Goal: Task Accomplishment & Management: Use online tool/utility

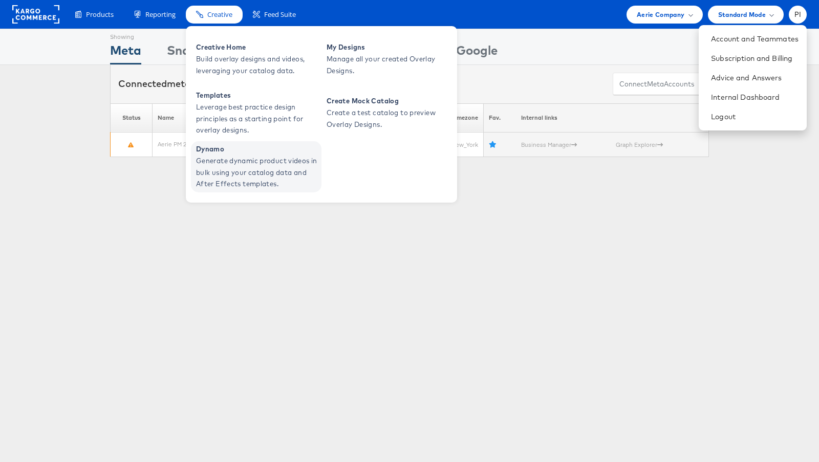
click at [242, 164] on span "Generate dynamic product videos in bulk using your catalog data and After Effec…" at bounding box center [257, 172] width 123 height 35
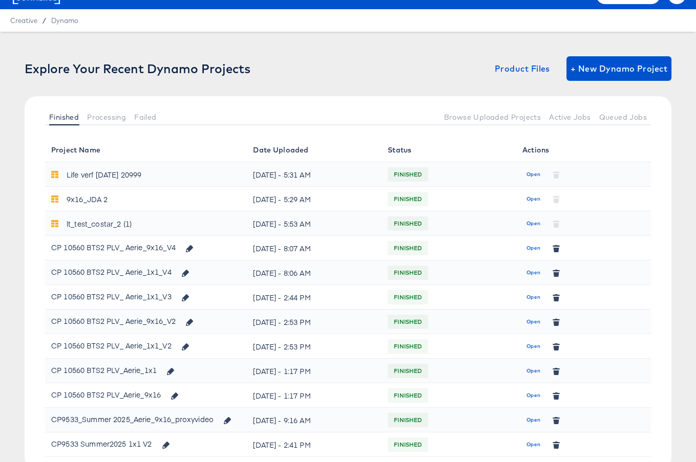
scroll to position [22, 0]
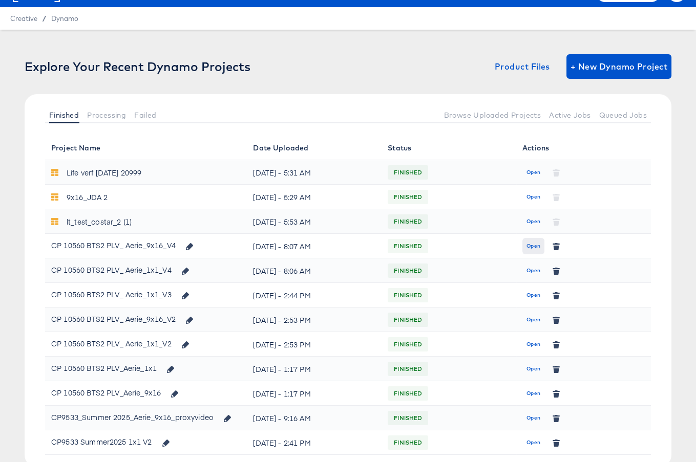
click at [534, 247] on span "Open" at bounding box center [533, 246] width 14 height 9
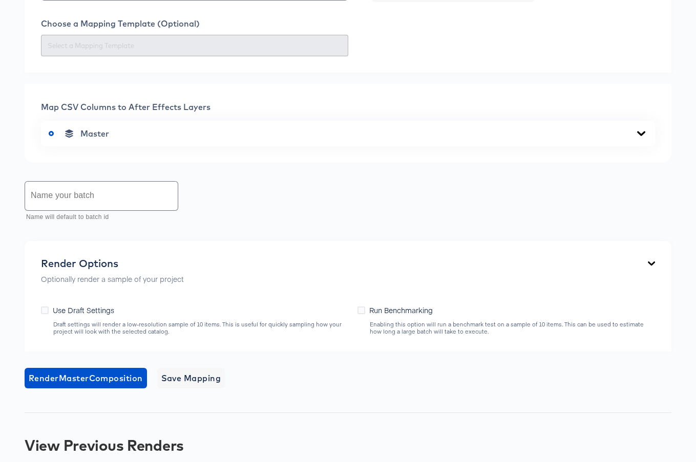
scroll to position [386, 0]
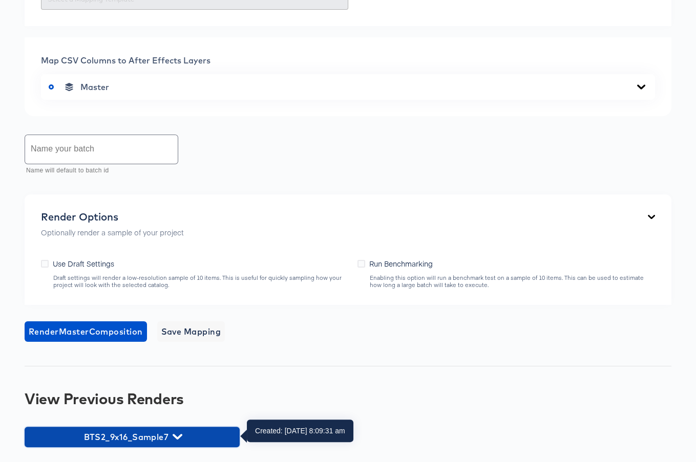
click at [165, 442] on span "BTS2_9x16_Sample7" at bounding box center [132, 437] width 205 height 14
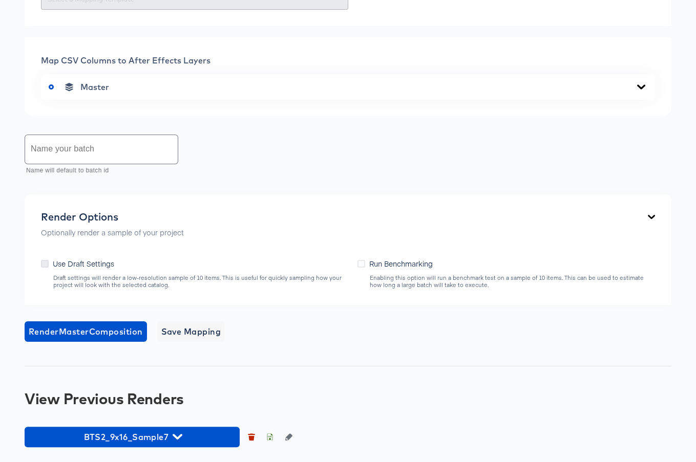
click at [44, 264] on icon at bounding box center [45, 264] width 8 height 8
click at [0, 0] on input "Use Draft Settings" at bounding box center [0, 0] width 0 height 0
click at [358, 262] on icon at bounding box center [361, 264] width 8 height 8
click at [0, 0] on input "Run Benchmarking" at bounding box center [0, 0] width 0 height 0
click at [358, 262] on icon at bounding box center [361, 264] width 8 height 8
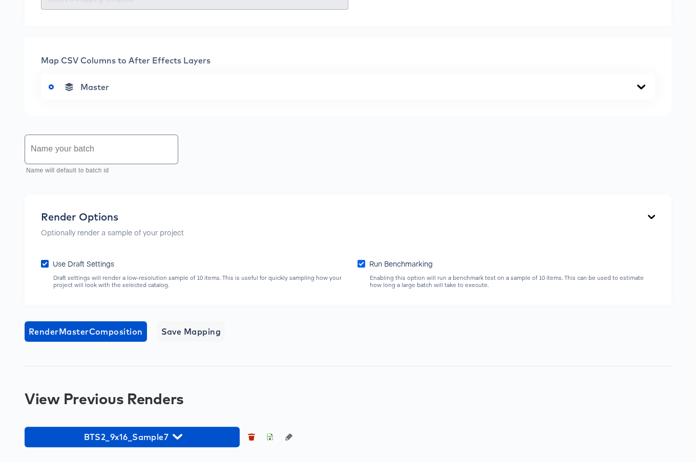
click at [0, 0] on input "Run Benchmarking" at bounding box center [0, 0] width 0 height 0
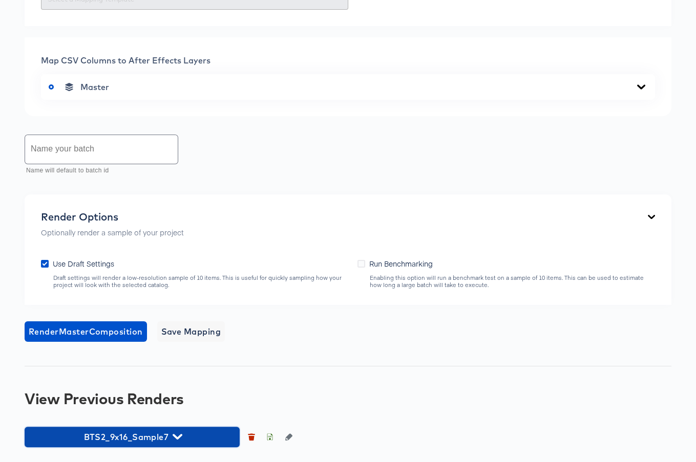
click at [175, 427] on button "BTS2_9x16_Sample7" at bounding box center [132, 437] width 215 height 20
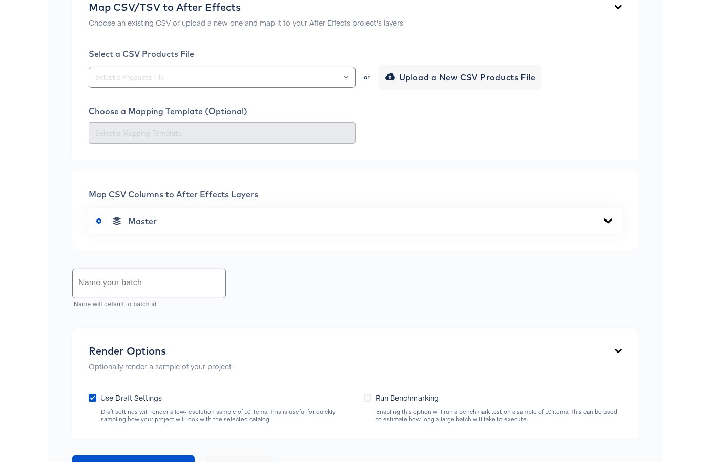
scroll to position [0, 0]
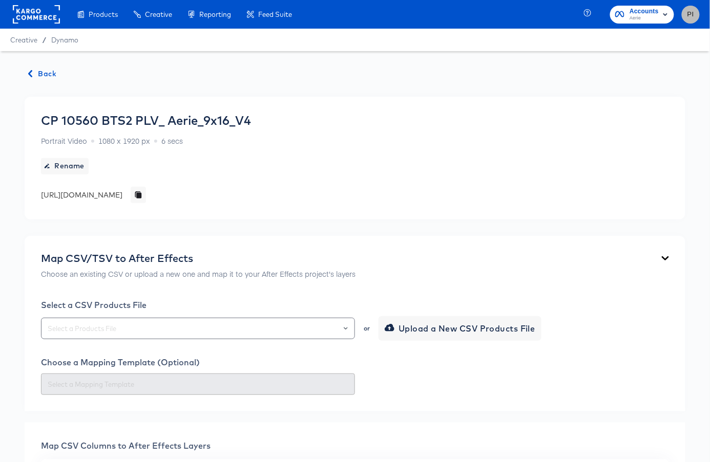
click at [675, 12] on span "PI" at bounding box center [691, 15] width 10 height 12
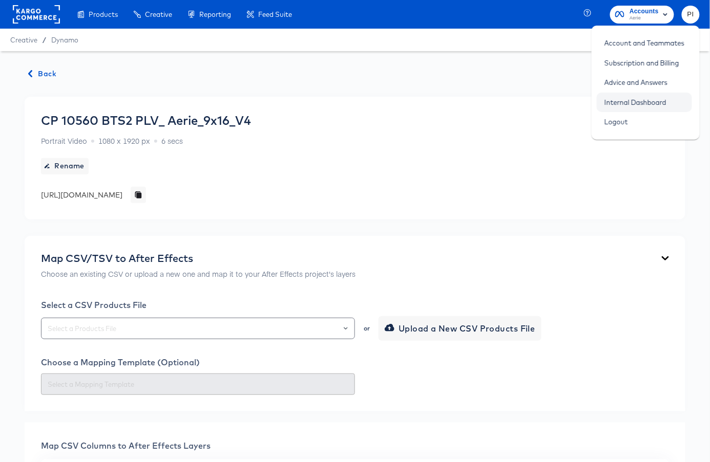
click at [611, 101] on link "Internal Dashboard" at bounding box center [635, 102] width 77 height 18
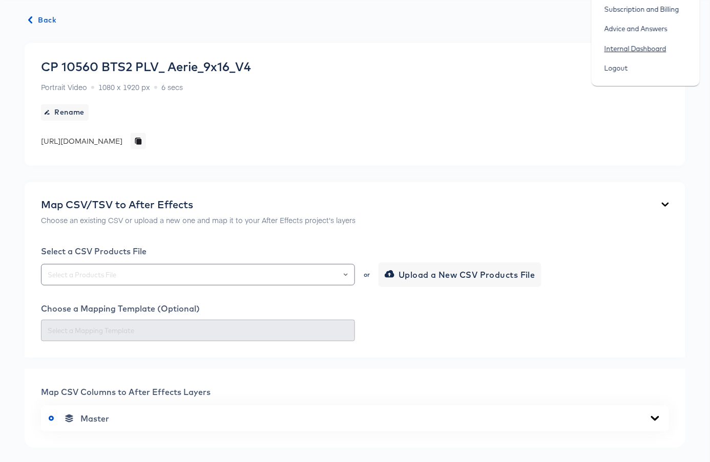
scroll to position [58, 0]
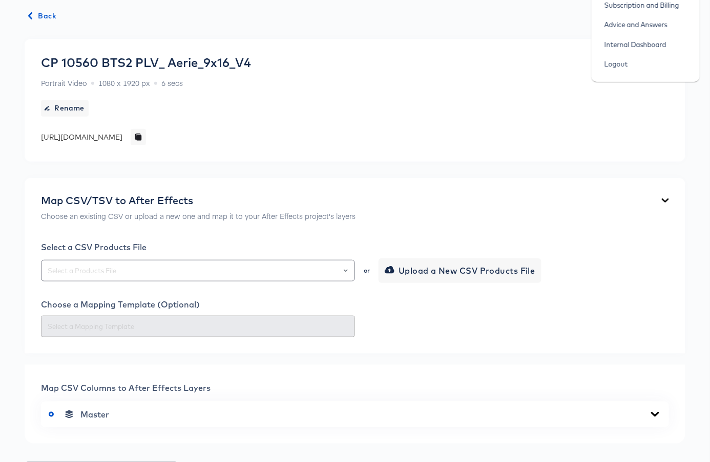
click at [251, 86] on div "CP 10560 BTS2 PLV_ Aerie_9x16_V4 Portrait Video 1080 x 1920 px 6 secs Rename ht…" at bounding box center [146, 100] width 210 height 90
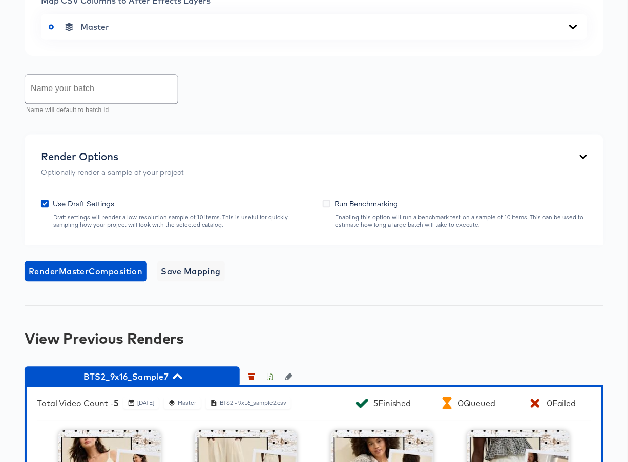
scroll to position [447, 0]
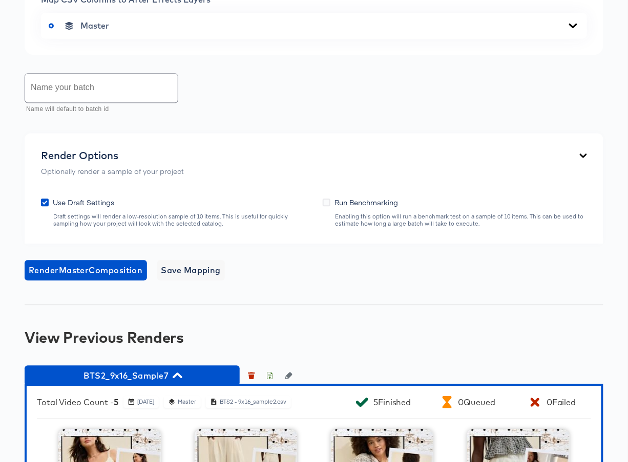
click at [164, 226] on div "Draft settings will render a low-resolution sample of 10 items. This is useful …" at bounding box center [183, 221] width 260 height 14
copy div "Draft settings will render a low-resolution sample of 10 items. This is useful …"
drag, startPoint x: 121, startPoint y: 209, endPoint x: 53, endPoint y: 208, distance: 67.6
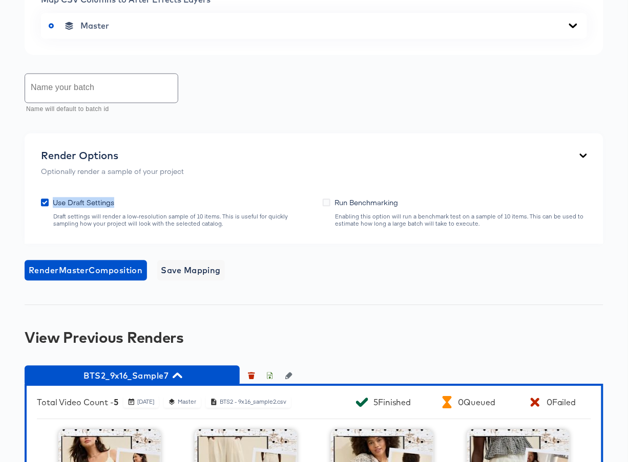
click at [53, 208] on div "Use Draft Settings Draft settings will render a low-resolution sample of 10 ite…" at bounding box center [176, 213] width 271 height 31
copy span "Use Draft Settings"
drag, startPoint x: 399, startPoint y: 207, endPoint x: 334, endPoint y: 210, distance: 65.6
click at [334, 208] on div "Run Benchmarking" at bounding box center [368, 203] width 68 height 11
copy span "Run Benchmarking"
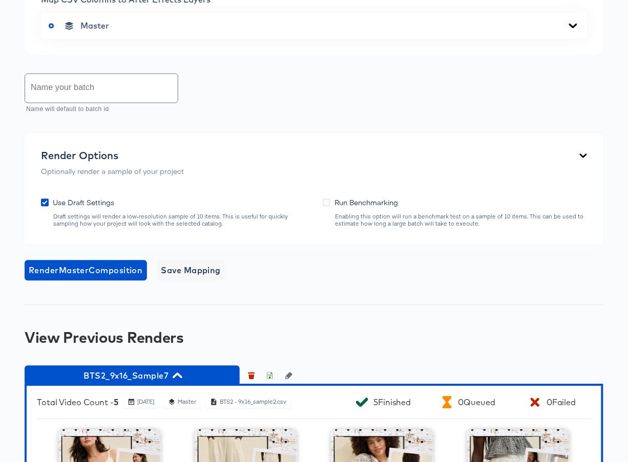
click at [366, 228] on div "Enabling this option will run a benchmark test on a sample of 10 items. This ca…" at bounding box center [460, 221] width 252 height 14
copy div "Enabling this option will run a benchmark test on a sample of 10 items. This ca…"
click at [198, 177] on div "Render Options Optionally render a sample of your project" at bounding box center [314, 165] width 546 height 31
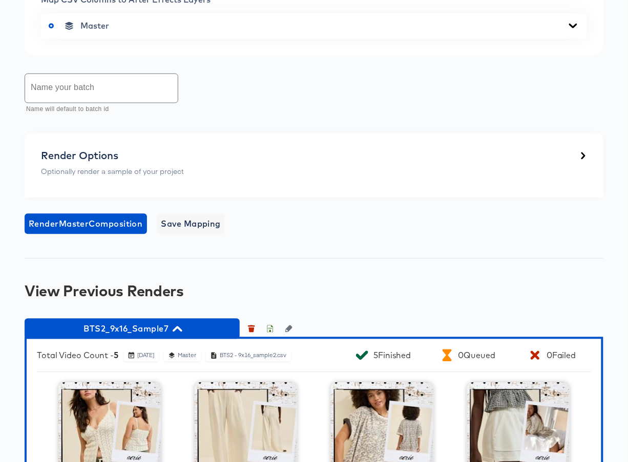
click at [238, 174] on div "Render Options Optionally render a sample of your project" at bounding box center [314, 165] width 546 height 31
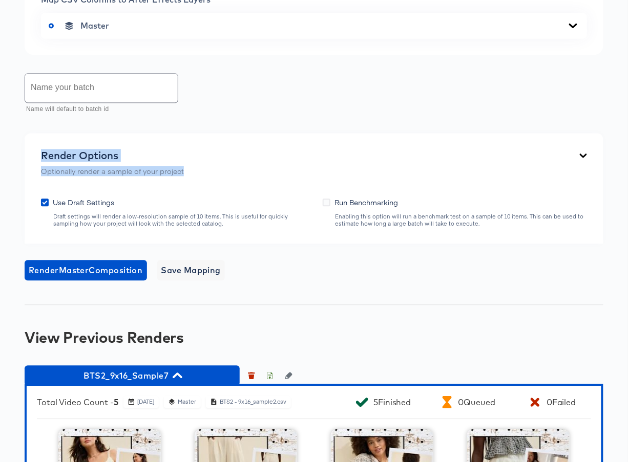
drag, startPoint x: 238, startPoint y: 174, endPoint x: 37, endPoint y: 160, distance: 201.7
click at [37, 160] on div "Render Options Optionally render a sample of your project Use Draft Settings Dr…" at bounding box center [314, 189] width 579 height 111
copy div "Render Options Optionally render a sample of your project"
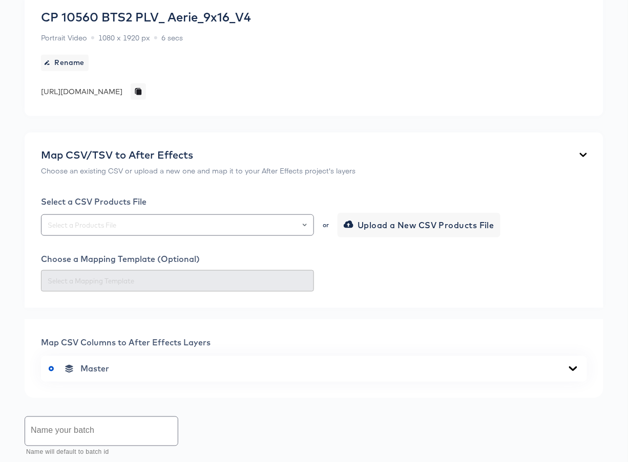
scroll to position [43, 0]
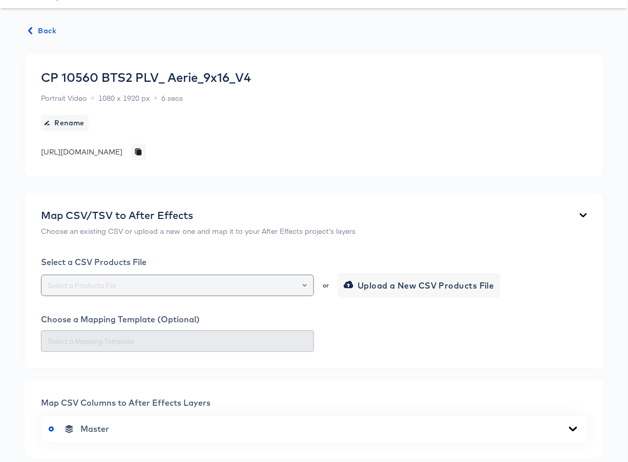
click at [166, 292] on input "text" at bounding box center [178, 286] width 264 height 12
click at [286, 210] on div "Map CSV/TSV to After Effects Choose an existing CSV or upload a new one and map…" at bounding box center [314, 281] width 579 height 176
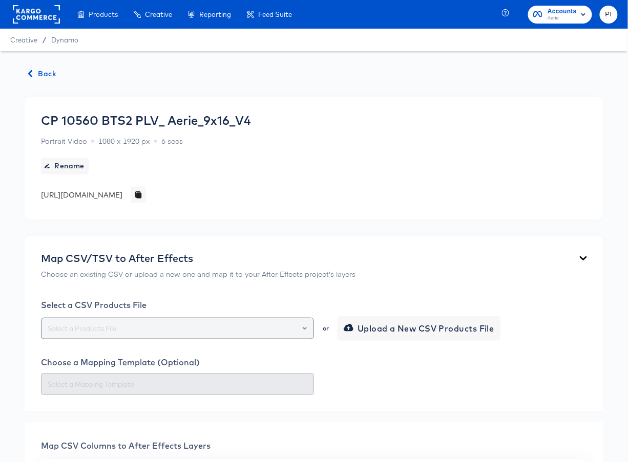
click at [229, 326] on div at bounding box center [177, 329] width 273 height 22
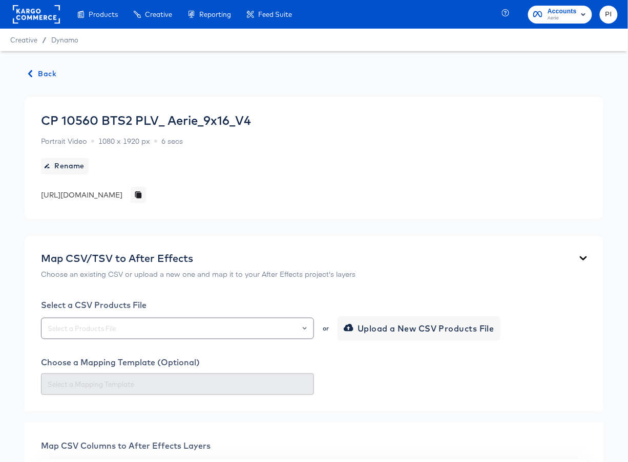
click at [301, 257] on div "Map CSV/TSV to After Effects" at bounding box center [198, 258] width 314 height 12
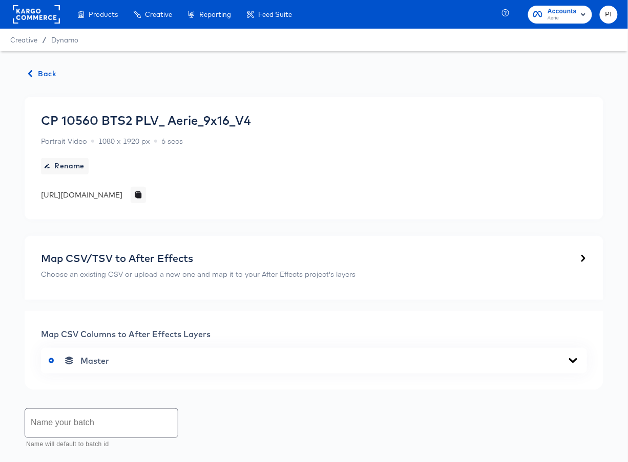
click at [160, 277] on p "Choose an existing CSV or upload a new one and map it to your After Effects pro…" at bounding box center [198, 274] width 314 height 10
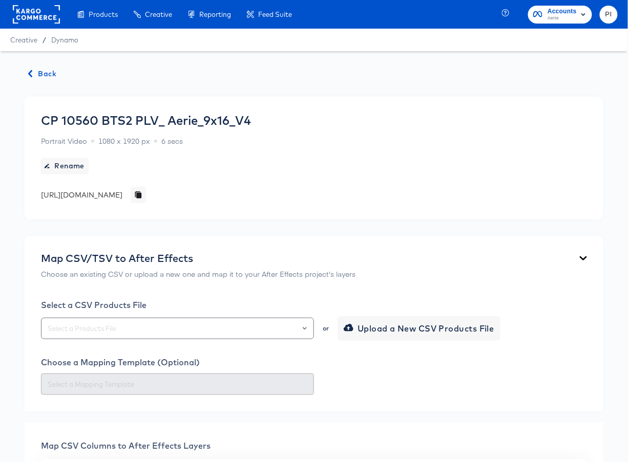
click at [122, 192] on div "https://dynamo-video-projects.s3.eu-west-1.amazonaws.com/production/projects/co…" at bounding box center [81, 195] width 81 height 10
click at [286, 209] on div "CP 10560 BTS2 PLV_ Aerie_9x16_V4 Portrait Video 1080 x 1920 px 6 secs Rename ht…" at bounding box center [314, 158] width 579 height 123
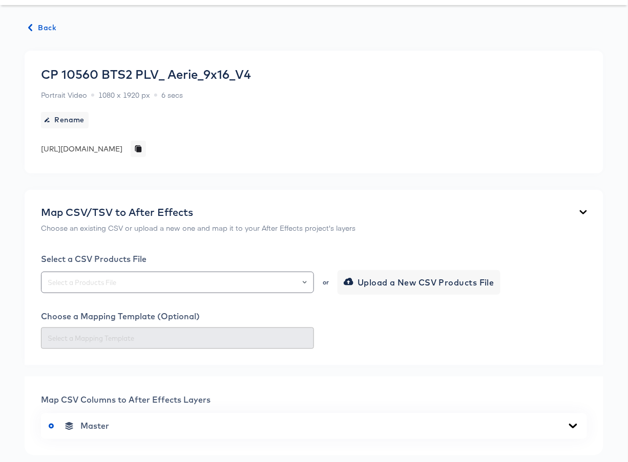
scroll to position [113, 0]
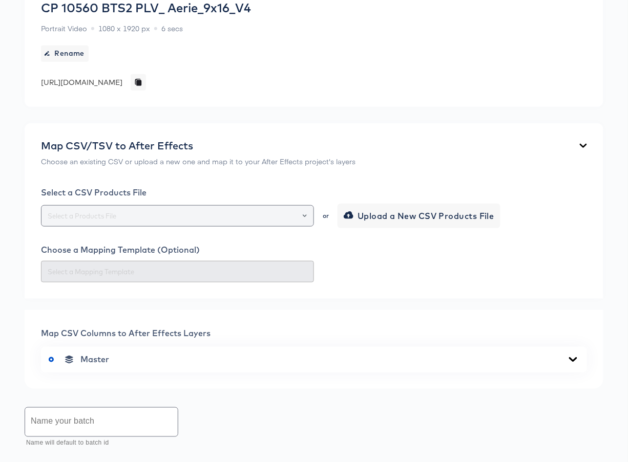
click at [252, 222] on input "text" at bounding box center [178, 216] width 264 height 12
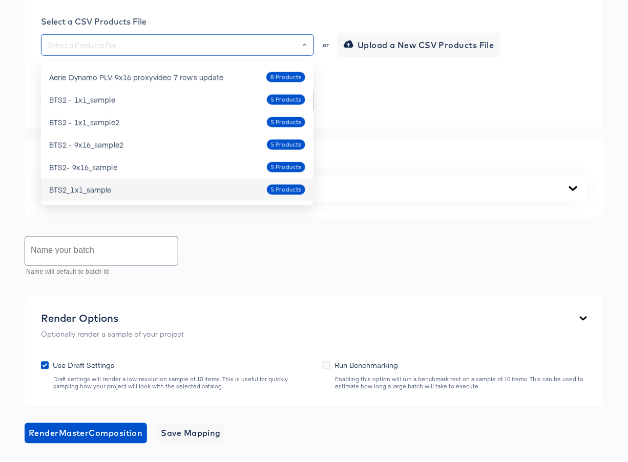
scroll to position [94, 0]
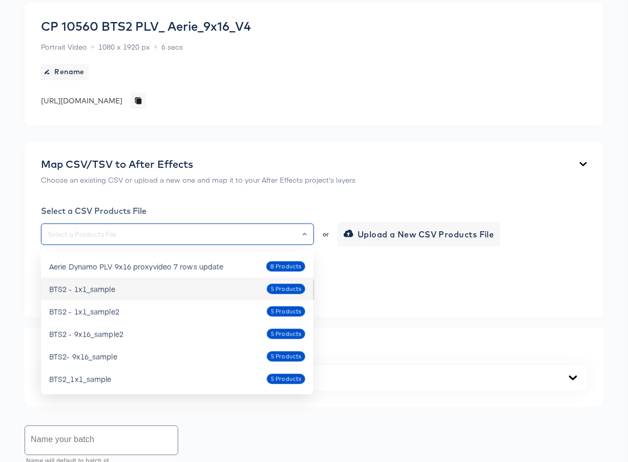
click at [128, 299] on li "BTS2 - 1x1_sample 5 Products" at bounding box center [177, 289] width 272 height 23
type input "BTS2 - 1x1_sample"
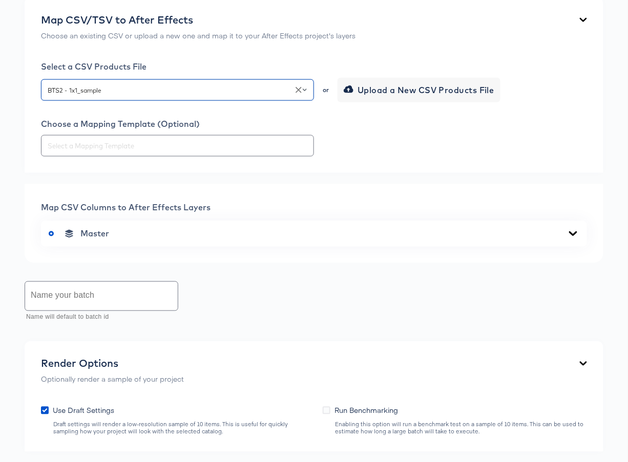
scroll to position [264, 0]
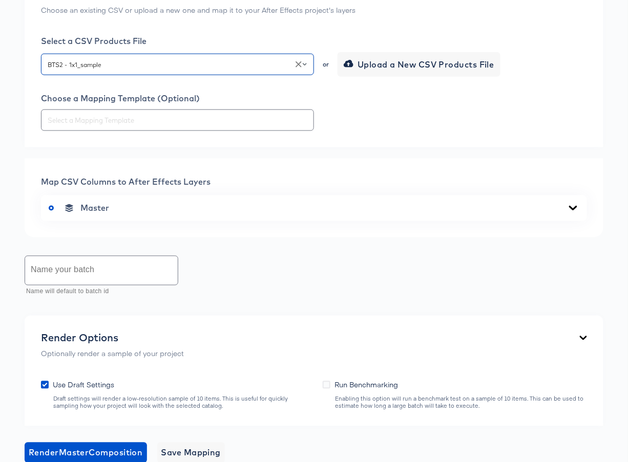
click at [293, 194] on div "Map CSV Columns to After Effects Layers Master" at bounding box center [314, 198] width 579 height 79
click at [293, 210] on div "Master" at bounding box center [314, 208] width 530 height 10
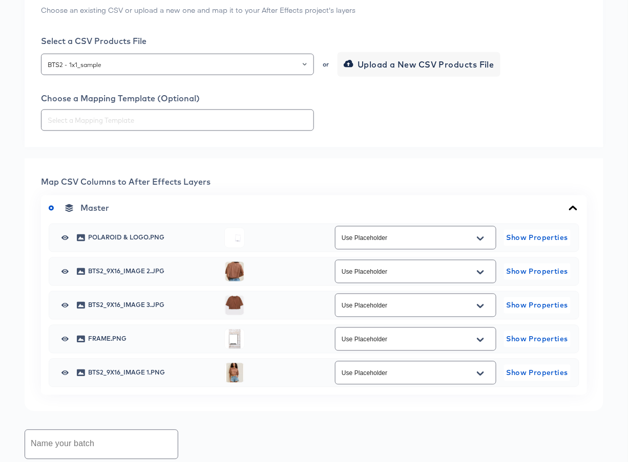
click at [298, 212] on div "Master" at bounding box center [314, 208] width 530 height 10
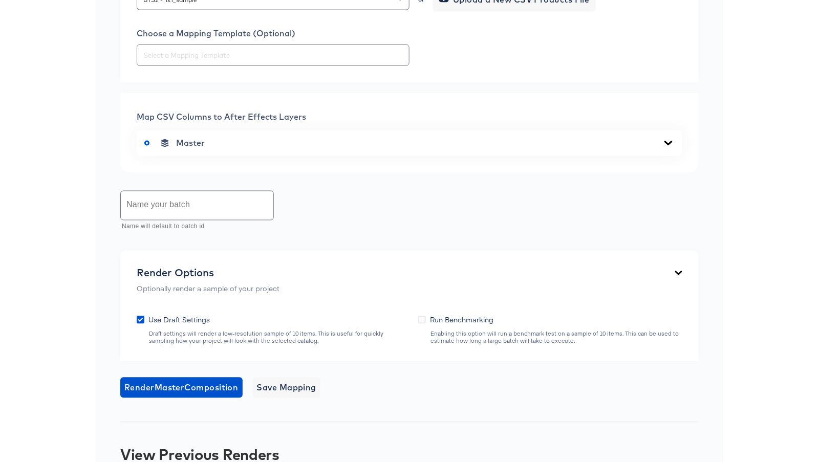
scroll to position [0, 0]
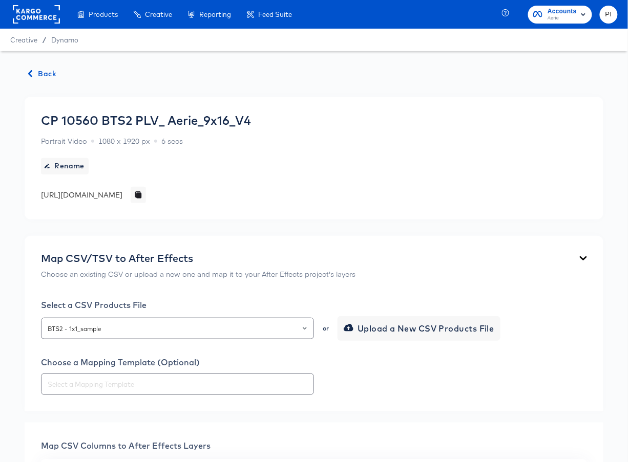
click at [52, 78] on span "Back" at bounding box center [43, 74] width 28 height 13
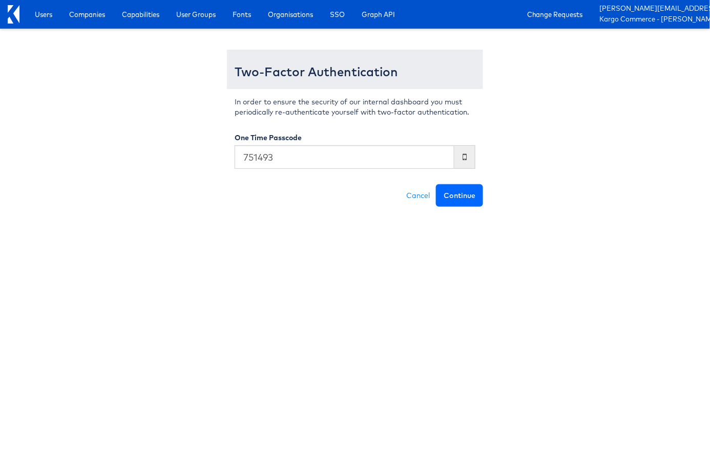
type input "751493"
click at [471, 197] on button "Continue" at bounding box center [459, 195] width 47 height 23
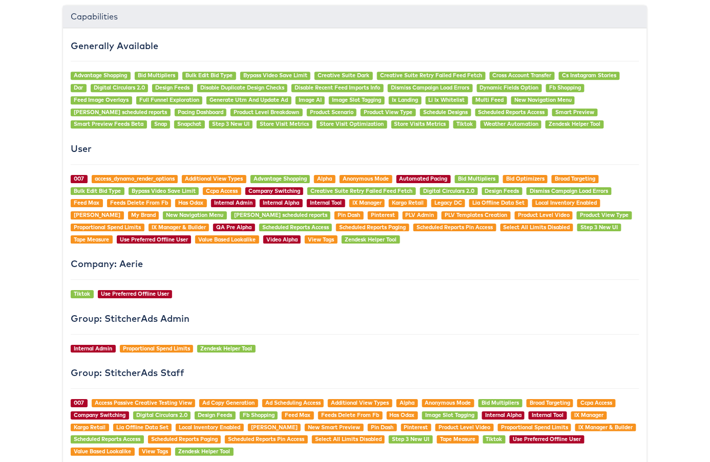
scroll to position [782, 0]
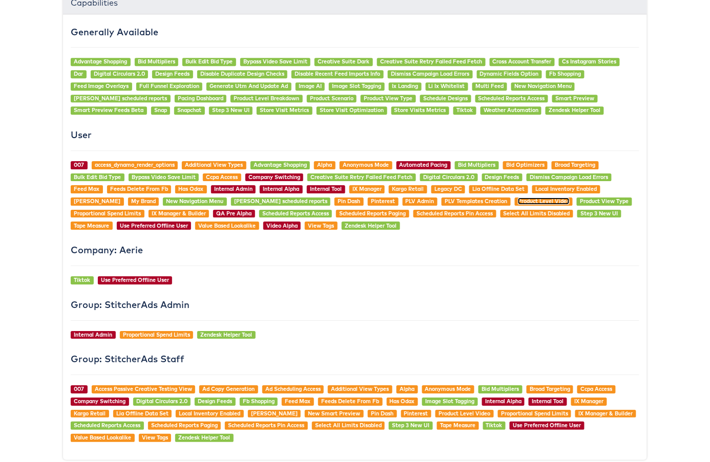
click at [518, 198] on link "Product Level Video" at bounding box center [544, 201] width 52 height 7
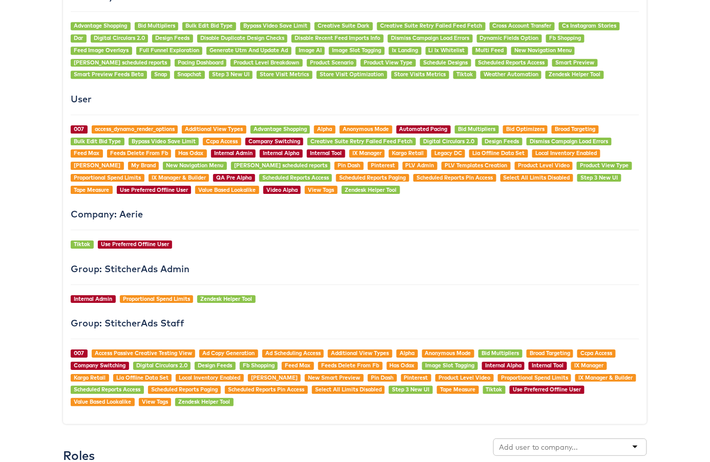
scroll to position [817, 0]
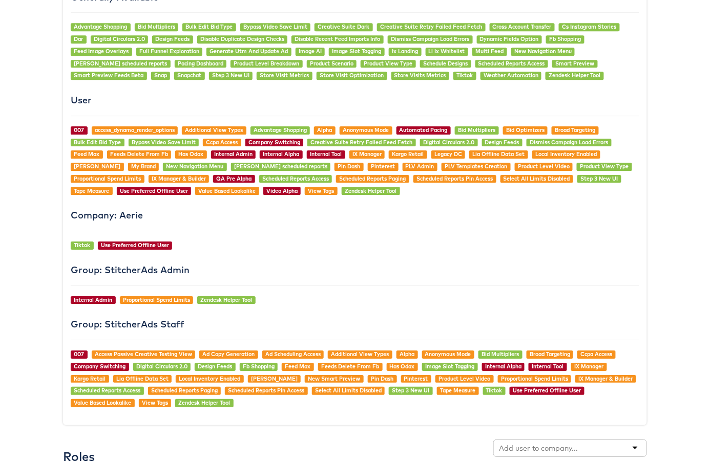
click at [126, 116] on div "Generally Available Advantage Shopping Bid Multipliers Bulk Edit Bid Type Bypas…" at bounding box center [355, 203] width 584 height 446
click at [124, 126] on div "007 access_dynamo_render_options Additional View Types Advantage Shopping Alpha…" at bounding box center [355, 160] width 568 height 69
click at [119, 126] on span "access_dynamo_render_options" at bounding box center [135, 130] width 87 height 8
click at [115, 126] on link "access_dynamo_render_options" at bounding box center [135, 129] width 80 height 7
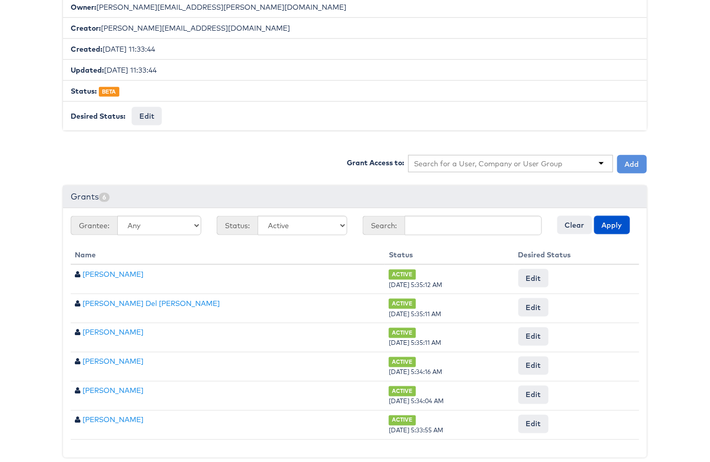
scroll to position [216, 0]
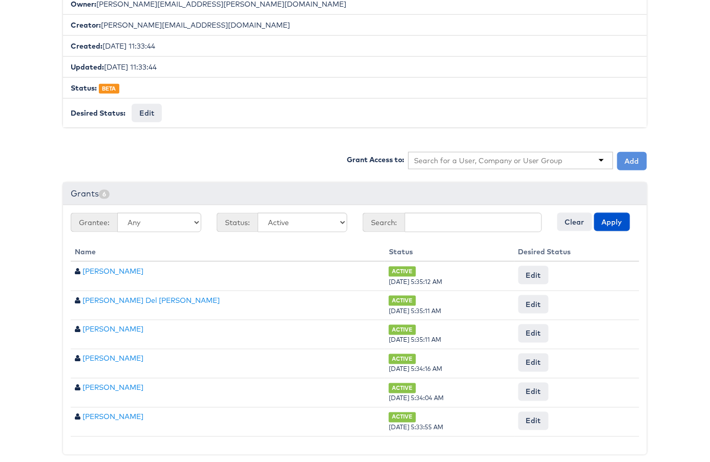
click at [469, 160] on input "text" at bounding box center [489, 161] width 150 height 10
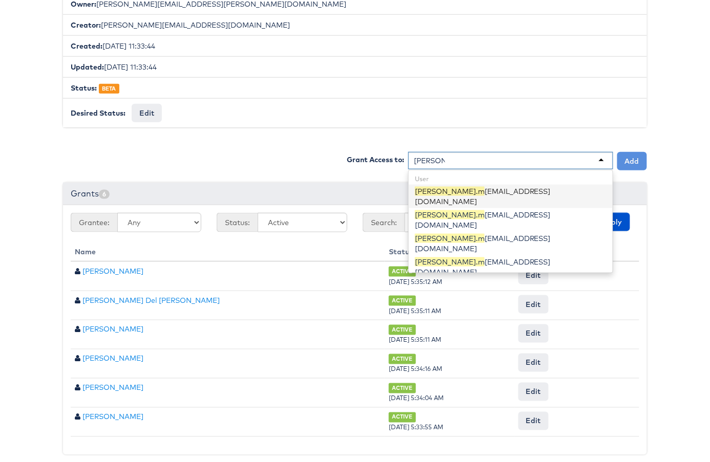
type input "[PERSON_NAME][DOMAIN_NAME]"
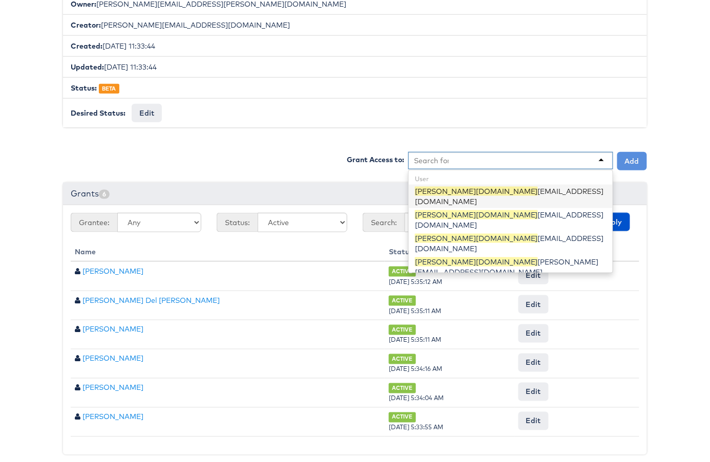
scroll to position [0, 0]
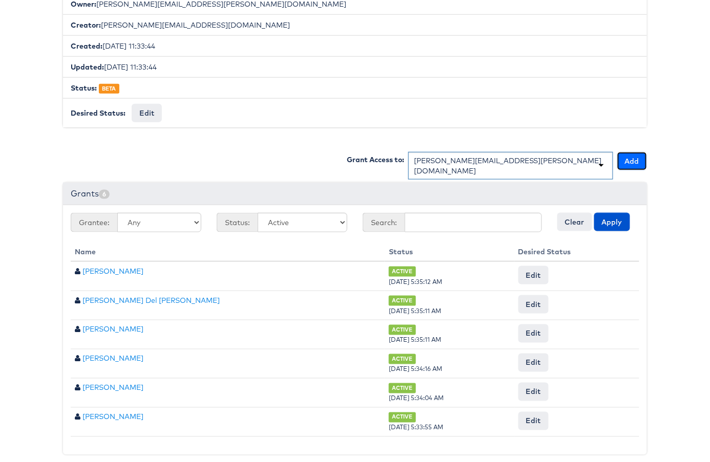
click at [625, 154] on button "Add" at bounding box center [632, 161] width 30 height 18
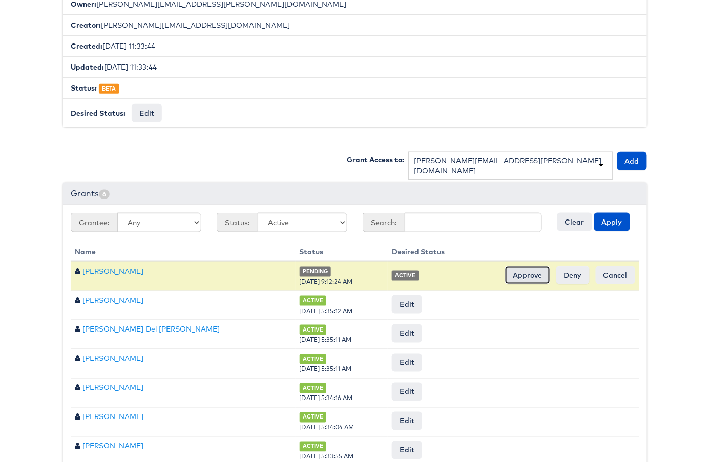
click at [534, 266] on input "Approve" at bounding box center [527, 275] width 45 height 18
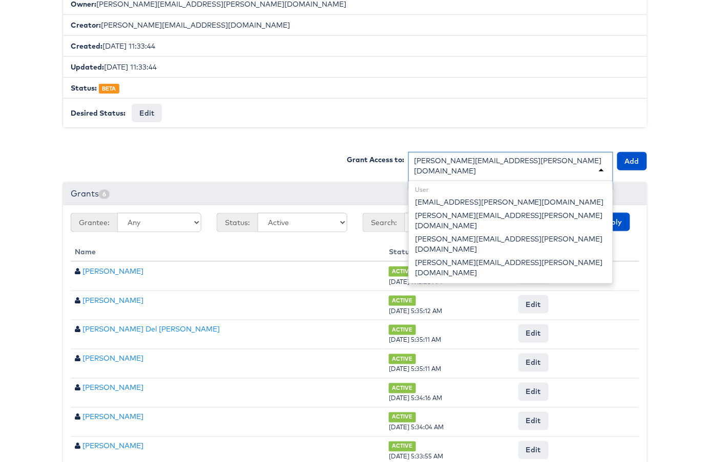
click at [489, 163] on div "[PERSON_NAME][EMAIL_ADDRESS][PERSON_NAME][DOMAIN_NAME]" at bounding box center [510, 171] width 205 height 38
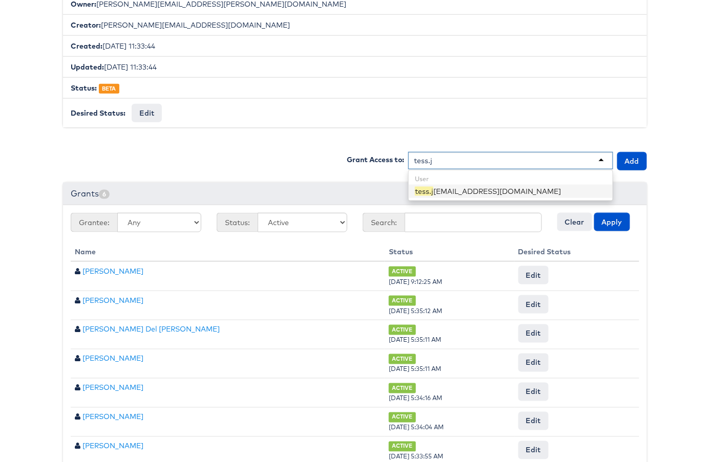
type input "[DOMAIN_NAME]"
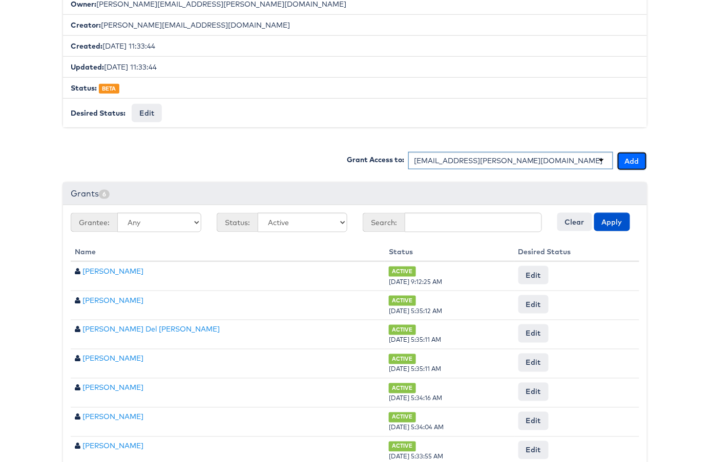
click at [628, 152] on button "Add" at bounding box center [632, 161] width 30 height 18
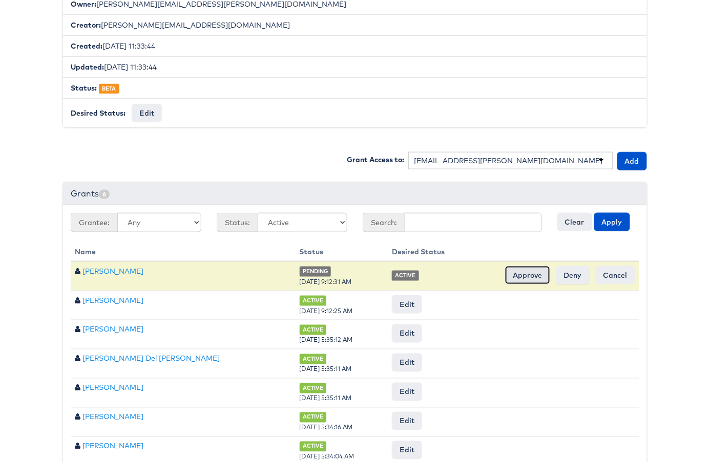
click at [535, 266] on input "Approve" at bounding box center [527, 275] width 45 height 18
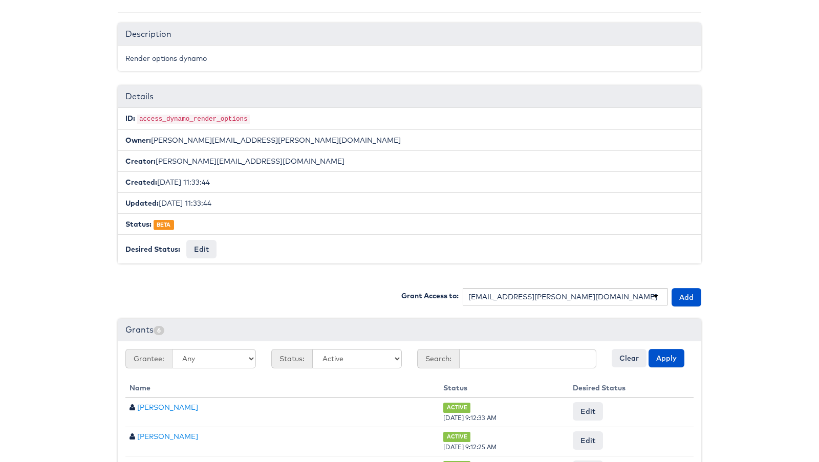
scroll to position [54, 0]
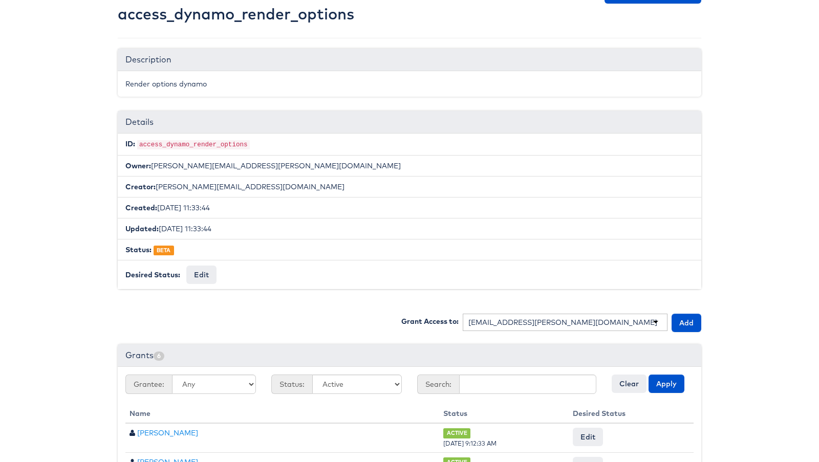
click at [210, 150] on li "ID: access_dynamo_render_options" at bounding box center [410, 145] width 584 height 22
click at [200, 145] on code "access_dynamo_render_options" at bounding box center [193, 144] width 113 height 9
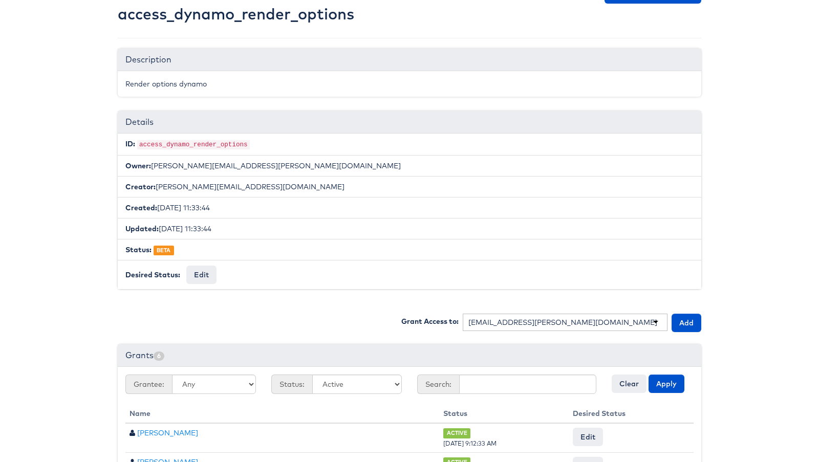
click at [200, 145] on code "access_dynamo_render_options" at bounding box center [193, 144] width 113 height 9
